Goal: Navigation & Orientation: Go to known website

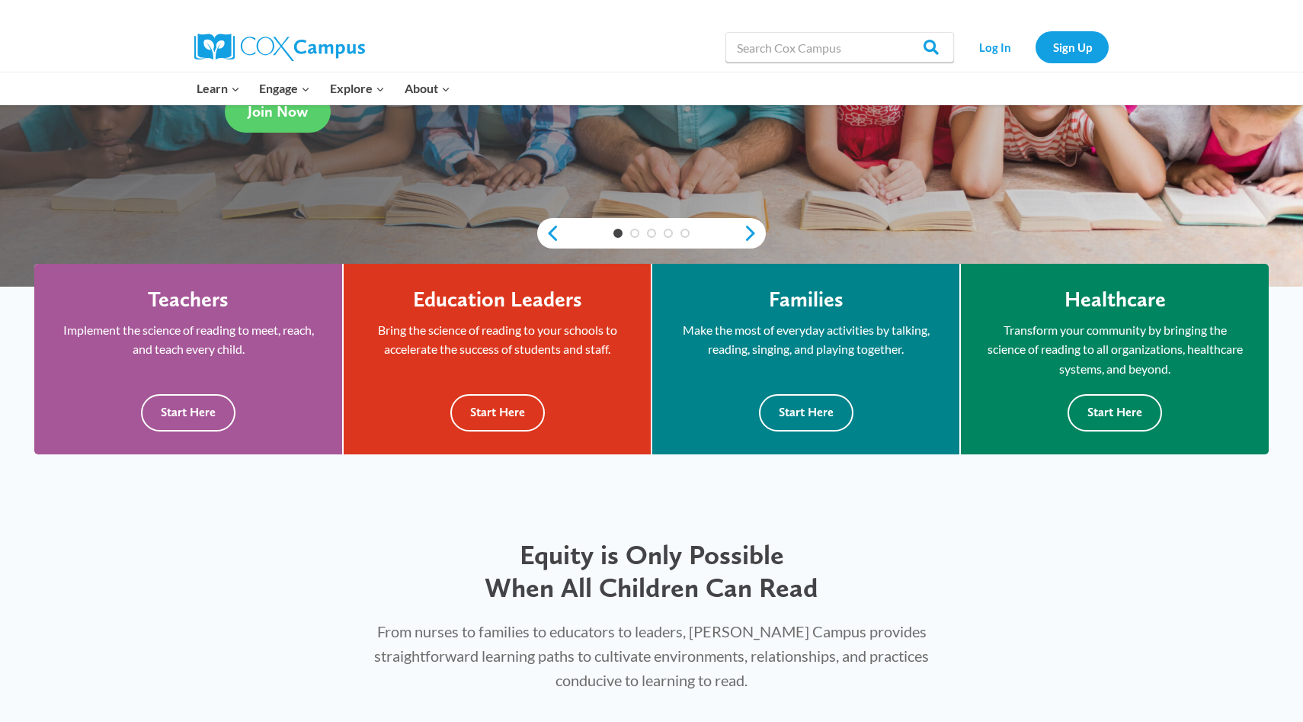
scroll to position [361, 0]
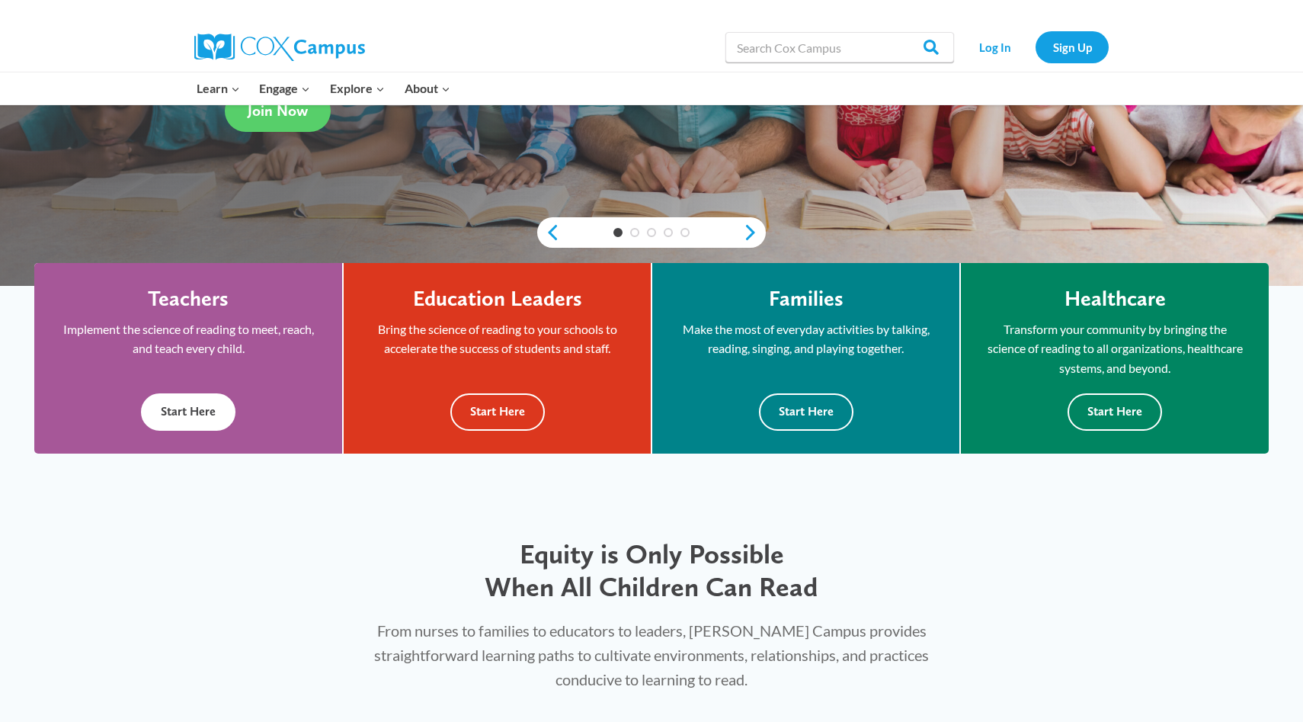
click at [208, 415] on button "Start Here" at bounding box center [188, 411] width 95 height 37
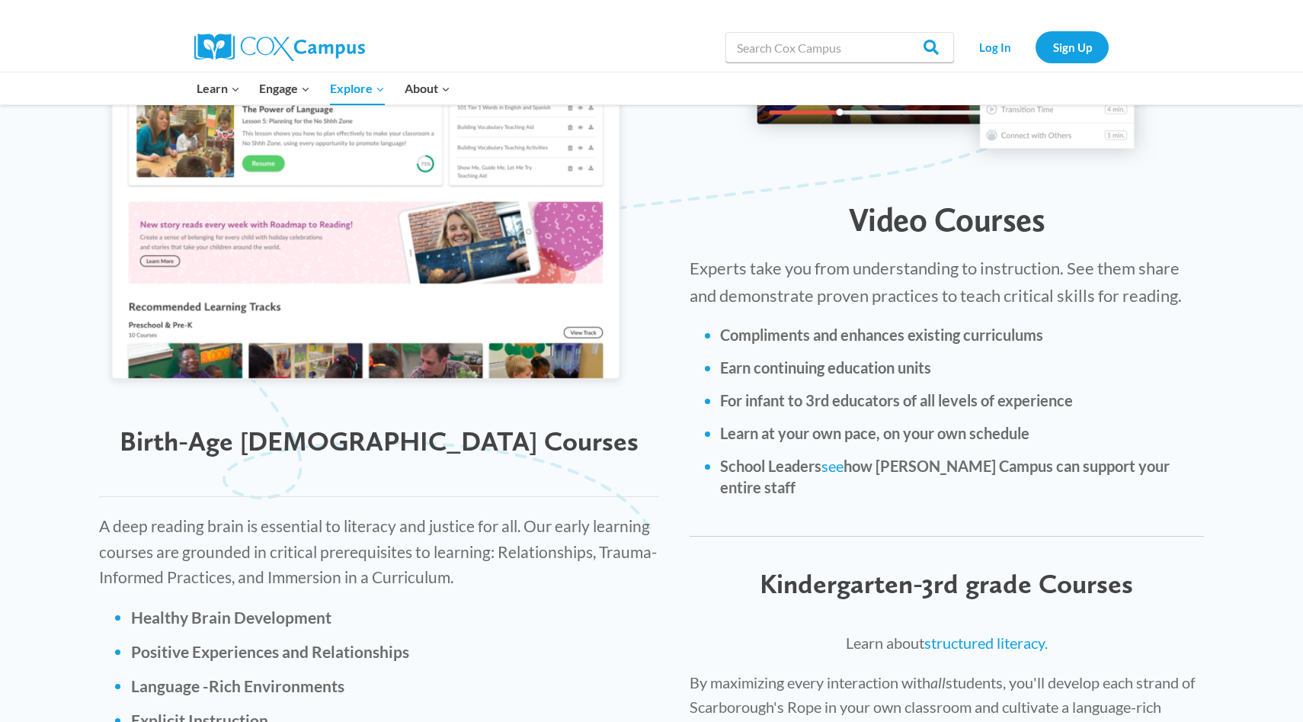
scroll to position [1794, 0]
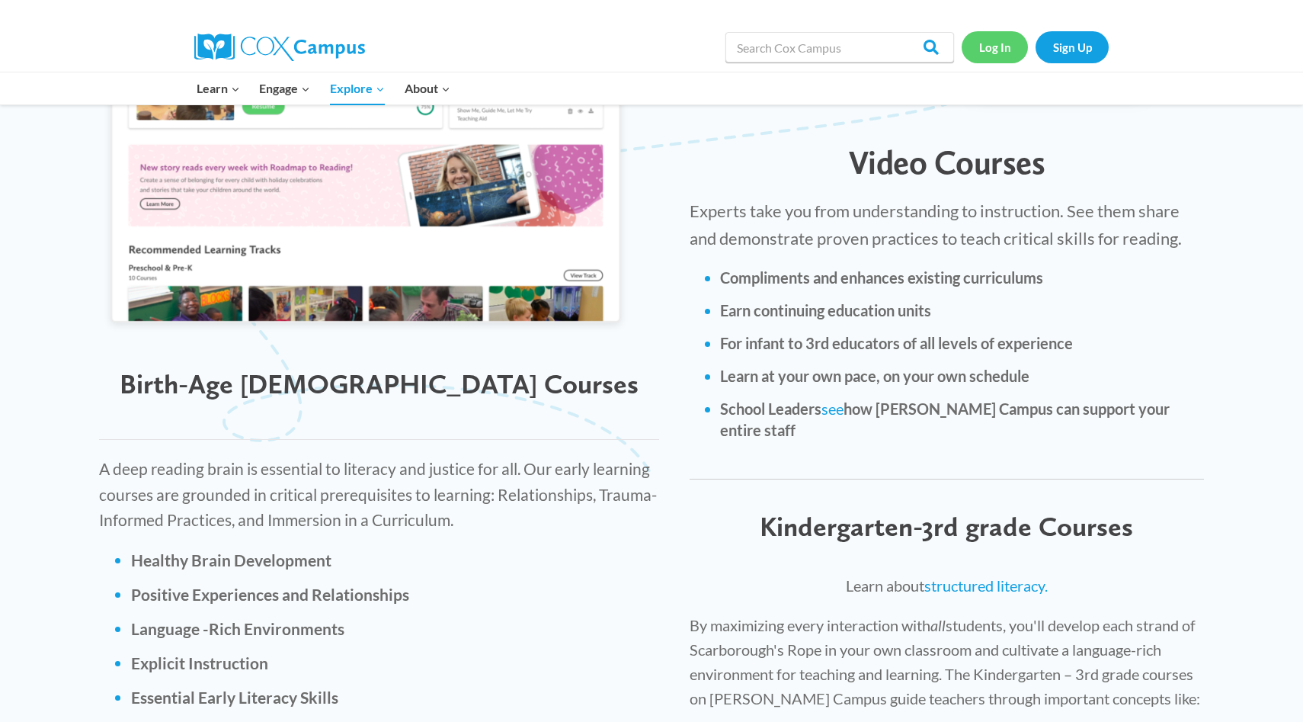
click at [1000, 50] on link "Log In" at bounding box center [995, 46] width 66 height 31
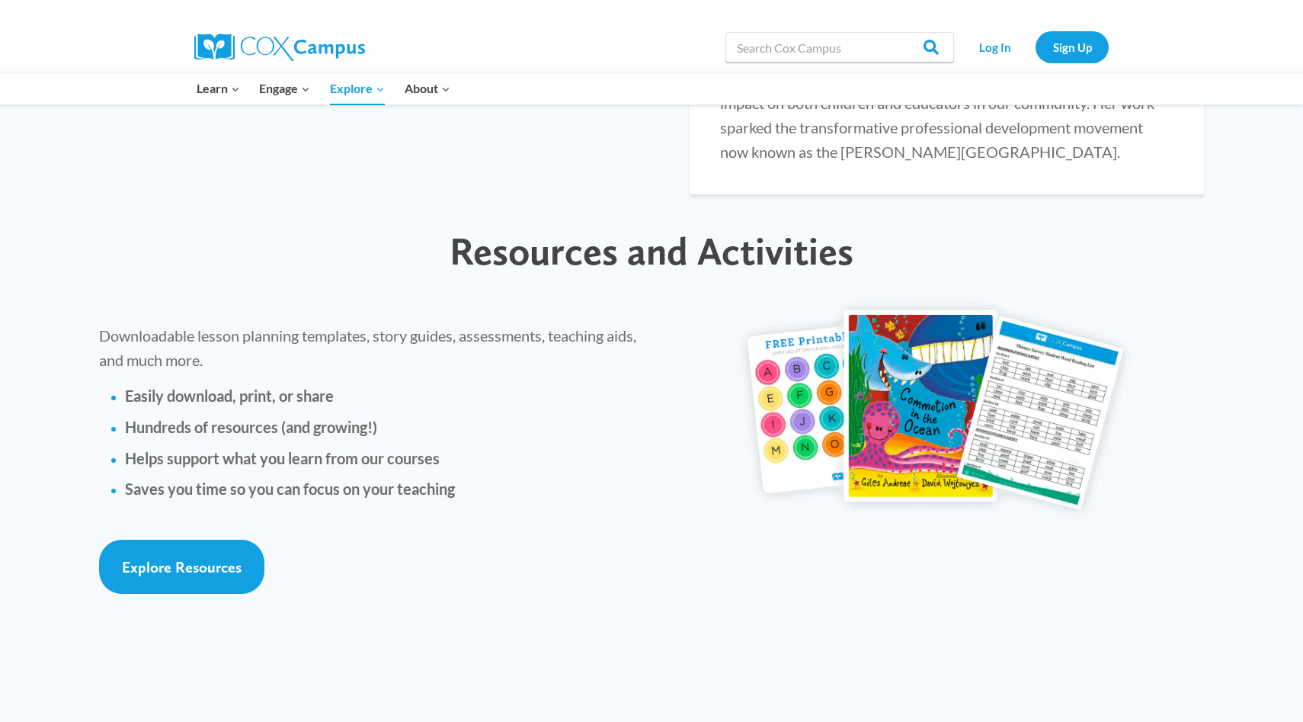
scroll to position [3173, 0]
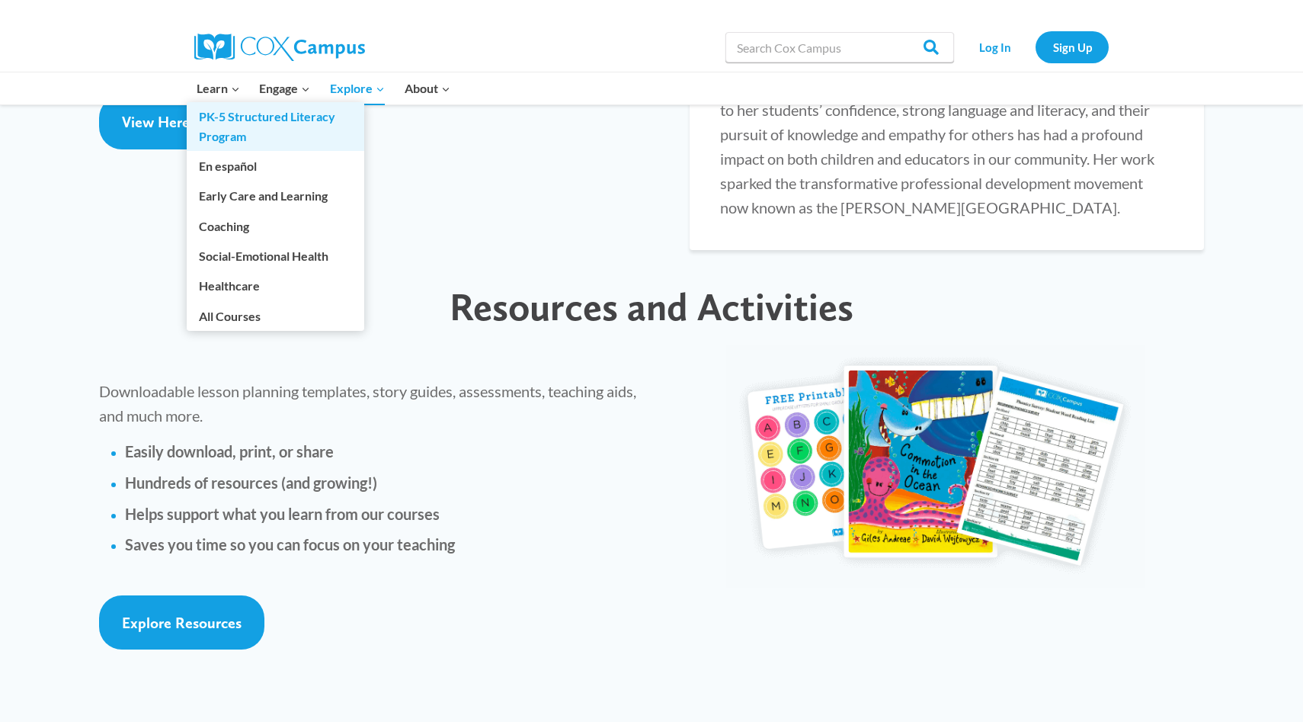
click at [229, 122] on link "PK-5 Structured Literacy Program" at bounding box center [276, 126] width 178 height 49
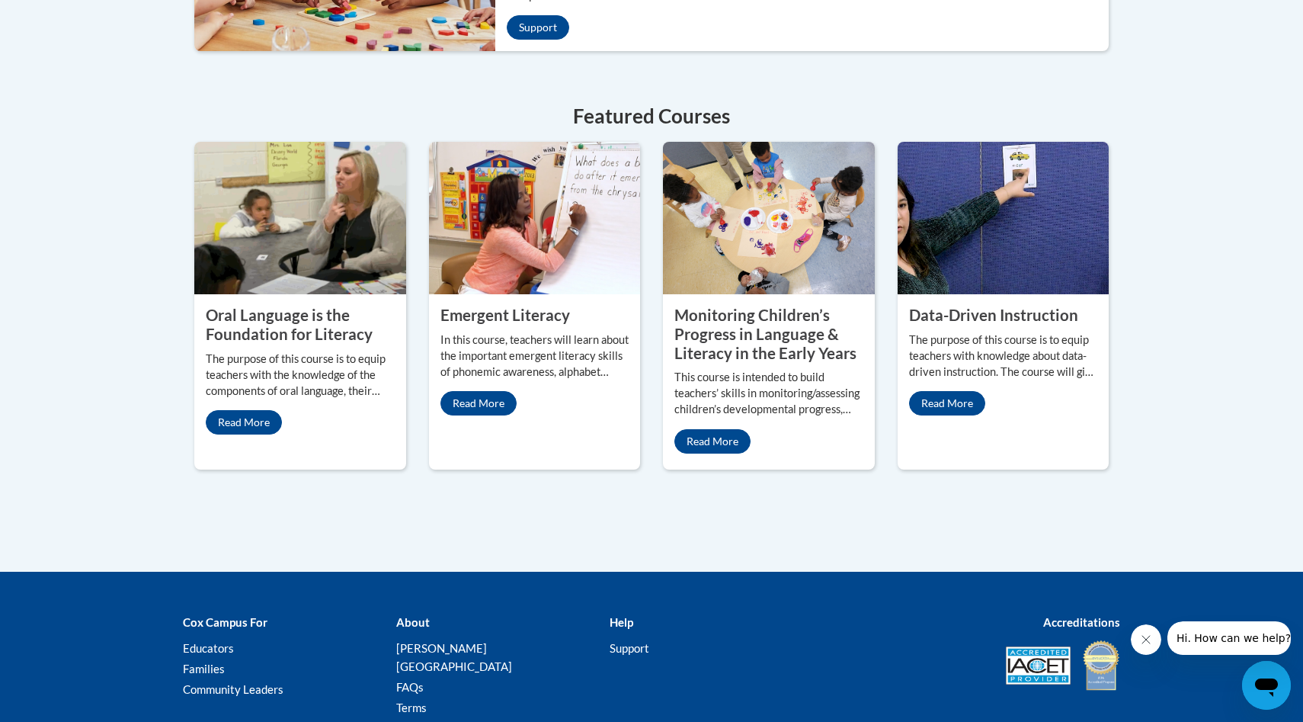
scroll to position [751, 0]
